Goal: Browse casually: Explore the website without a specific task or goal

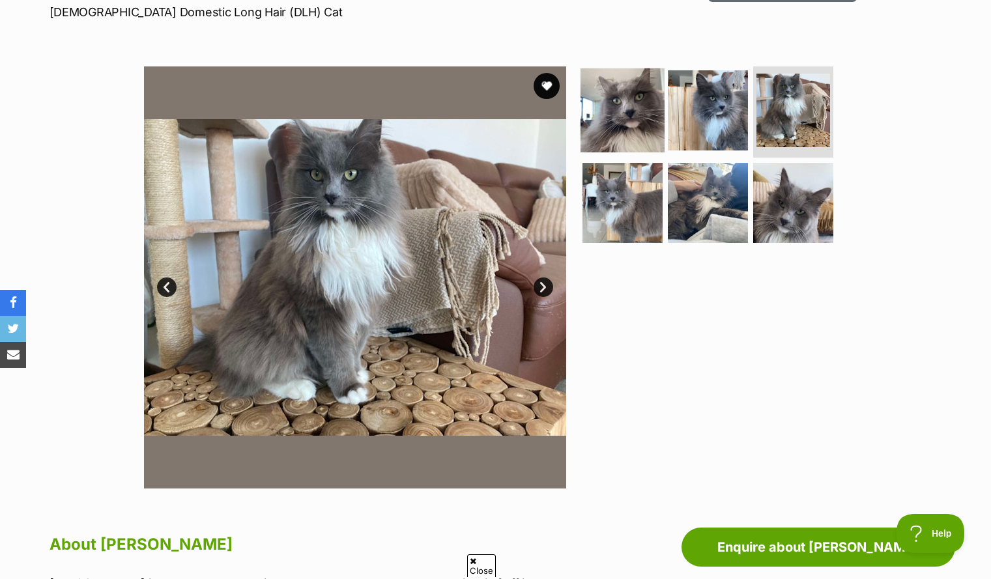
click at [641, 117] on img at bounding box center [623, 110] width 84 height 84
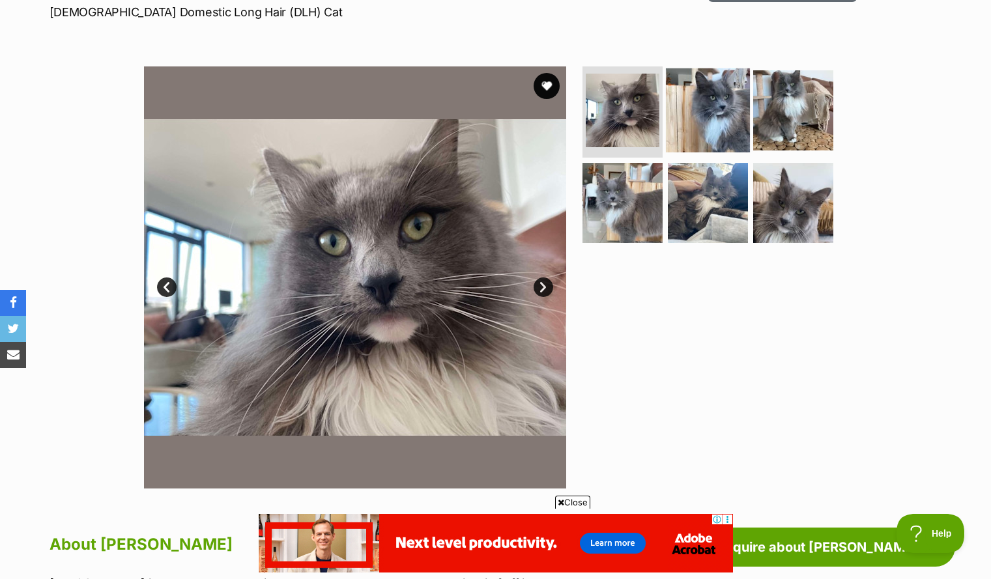
click at [739, 100] on img at bounding box center [708, 110] width 84 height 84
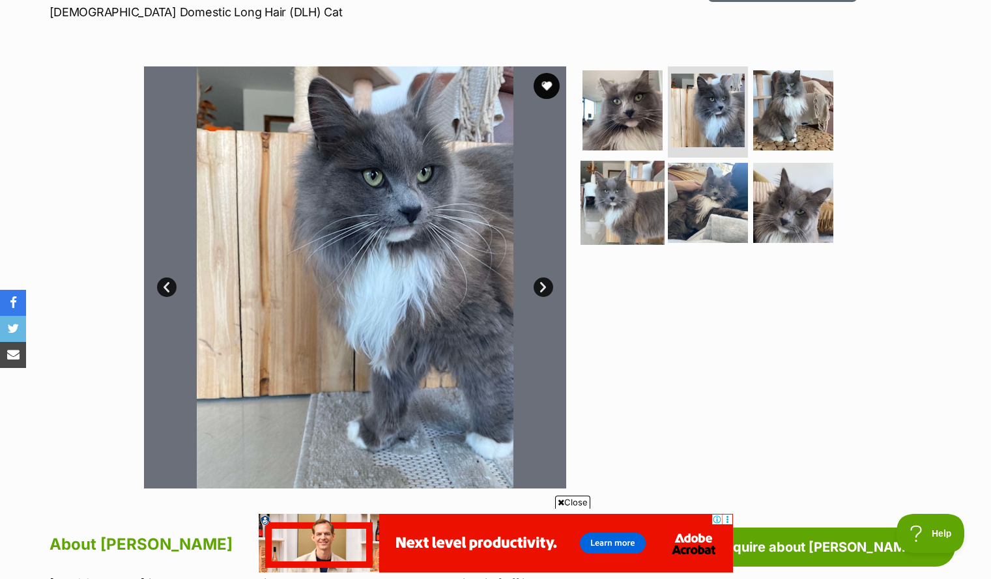
click at [651, 187] on img at bounding box center [623, 202] width 84 height 84
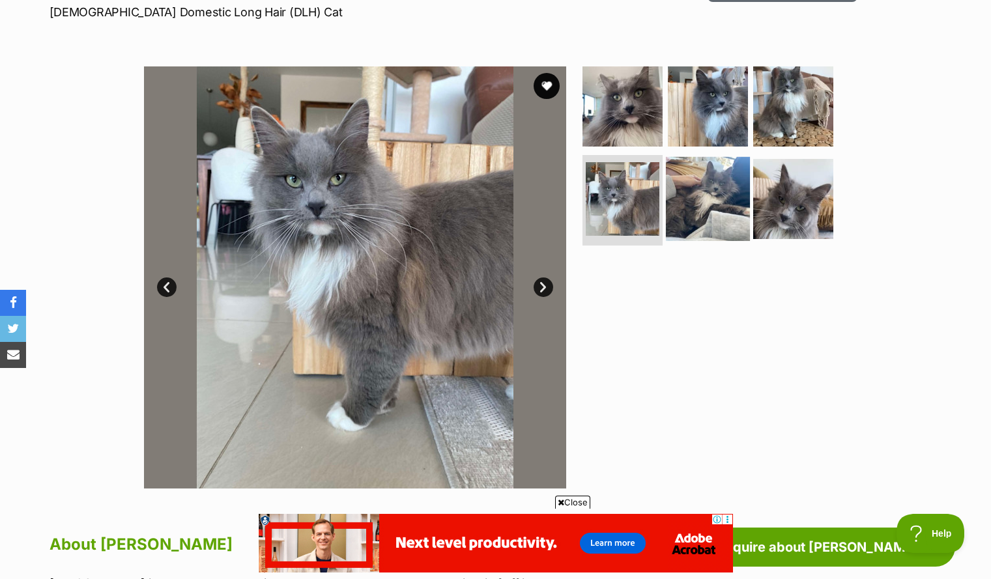
click at [712, 212] on img at bounding box center [708, 198] width 84 height 84
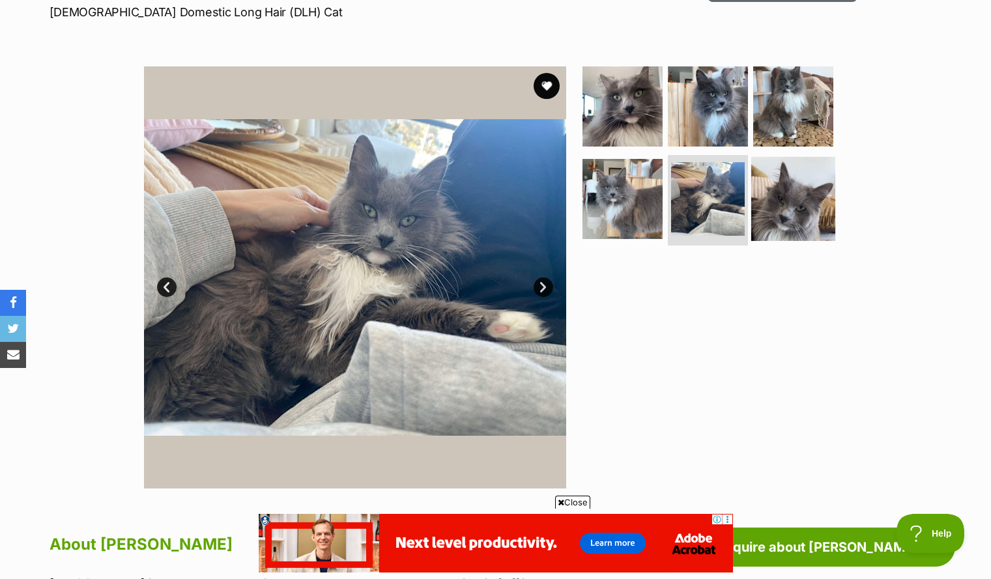
click at [755, 197] on img at bounding box center [794, 198] width 84 height 84
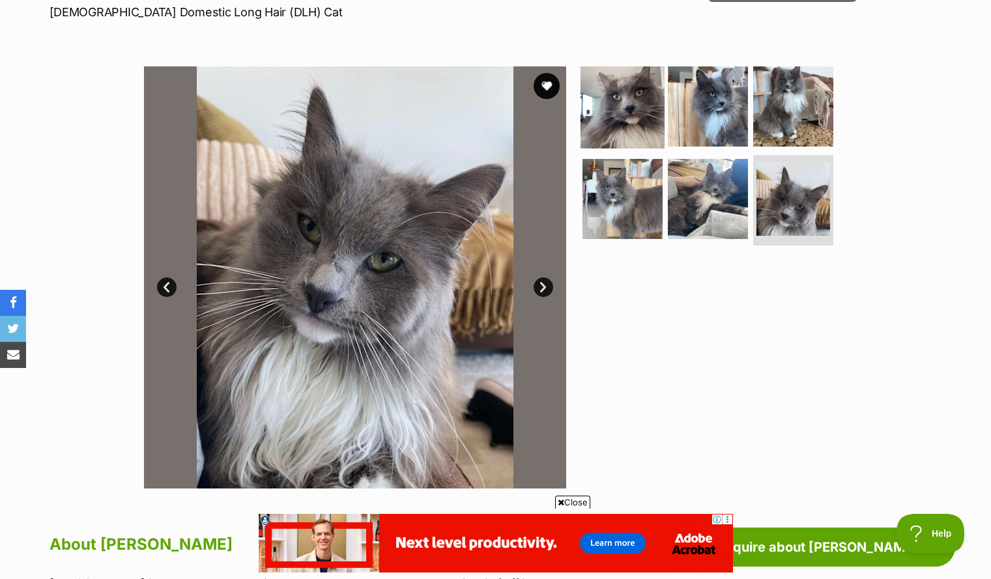
click at [611, 106] on img at bounding box center [623, 107] width 84 height 84
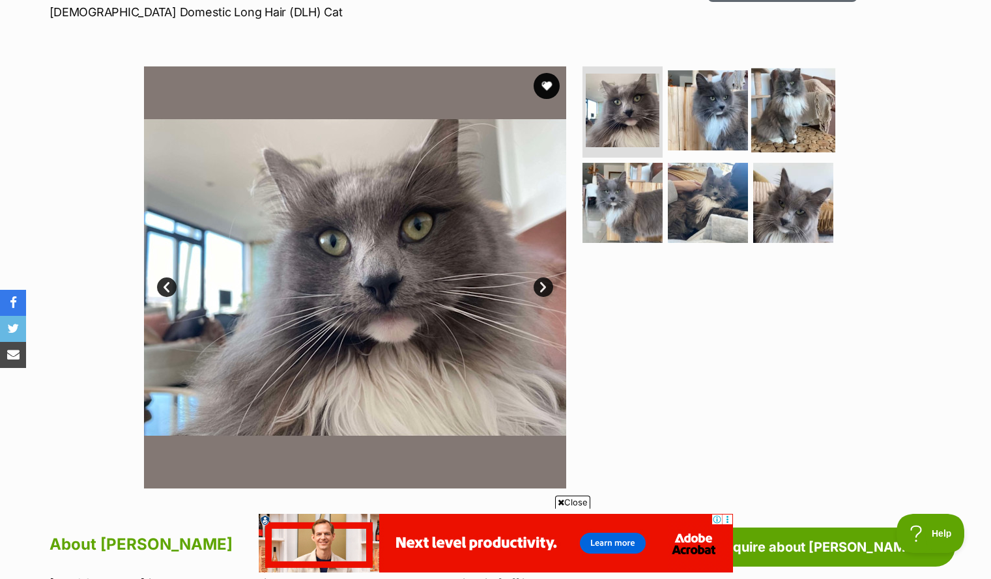
click at [772, 127] on img at bounding box center [794, 110] width 84 height 84
